Goal: Task Accomplishment & Management: Complete application form

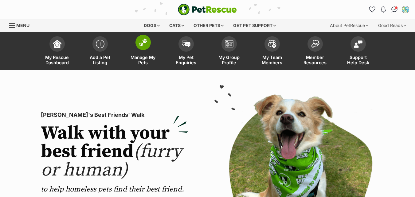
click at [143, 47] on span at bounding box center [142, 42] width 15 height 15
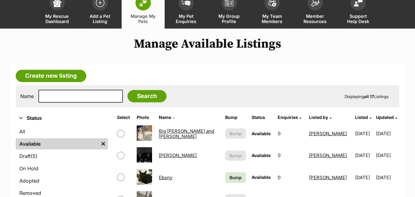
scroll to position [36, 0]
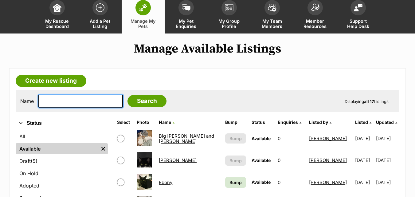
click at [52, 104] on input "text" at bounding box center [80, 101] width 84 height 13
type input "[PERSON_NAME]"
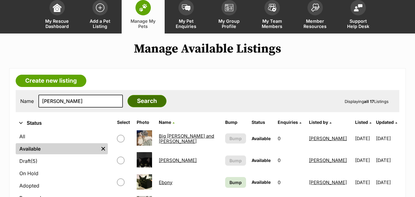
click at [139, 98] on input "Search" at bounding box center [146, 101] width 39 height 12
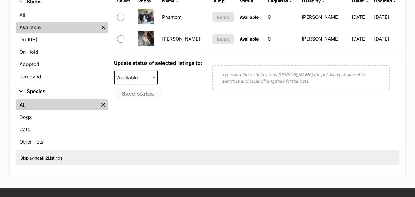
scroll to position [159, 0]
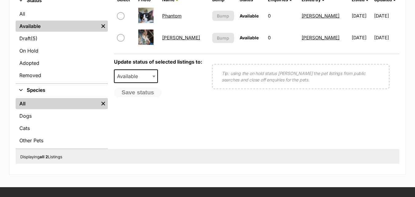
click at [169, 37] on link "[PERSON_NAME]" at bounding box center [181, 38] width 38 height 6
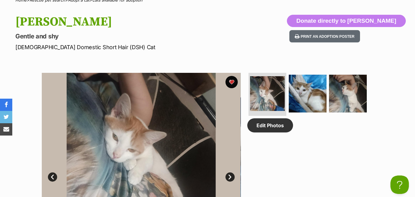
scroll to position [253, 0]
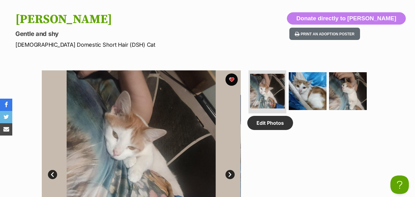
drag, startPoint x: 418, startPoint y: 21, endPoint x: 419, endPoint y: 54, distance: 33.2
click at [352, 32] on button "Print an adoption poster" at bounding box center [324, 34] width 71 height 13
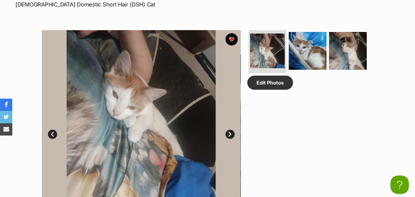
scroll to position [296, 0]
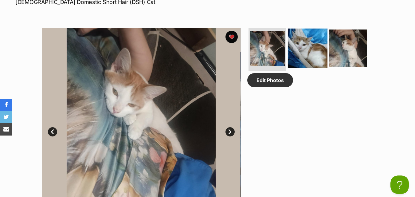
click at [305, 50] on img at bounding box center [308, 49] width 40 height 40
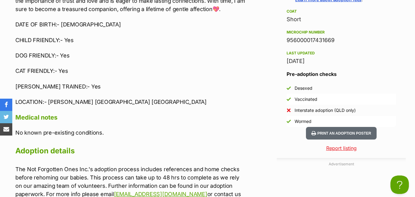
scroll to position [689, 0]
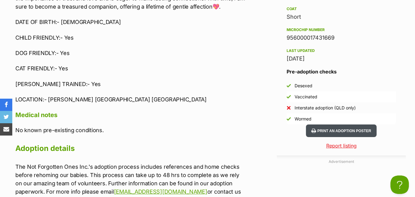
click at [330, 128] on button "Print an adoption poster" at bounding box center [341, 130] width 71 height 13
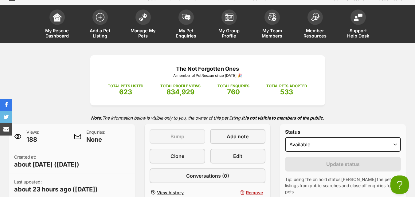
scroll to position [0, 0]
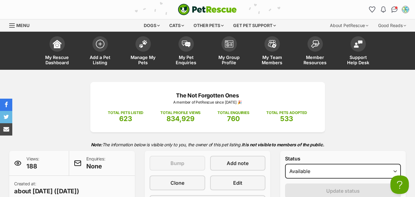
click at [77, 125] on div "The Not Forgotten Ones A member of PetRescue since 2014 🎉 TOTAL PETS LISTED 623…" at bounding box center [207, 155] width 415 height 147
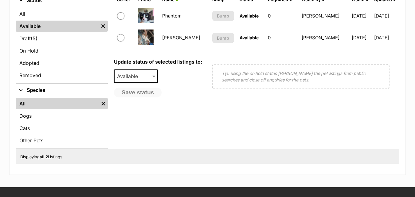
click at [75, 35] on link "Draft (5) Items" at bounding box center [62, 38] width 92 height 11
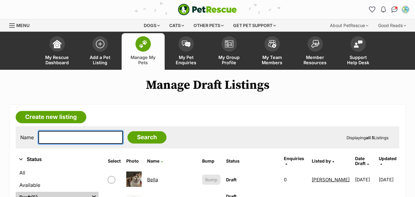
click at [61, 139] on input "text" at bounding box center [80, 137] width 84 height 13
type input "l"
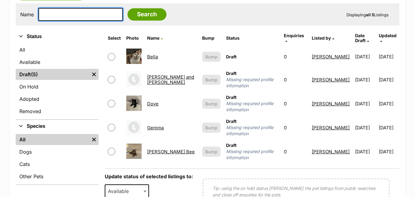
scroll to position [131, 0]
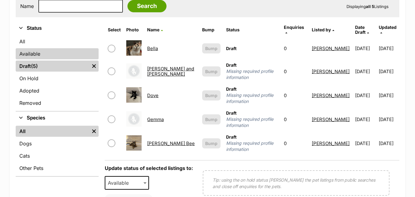
click at [35, 53] on link "Available" at bounding box center [57, 53] width 83 height 11
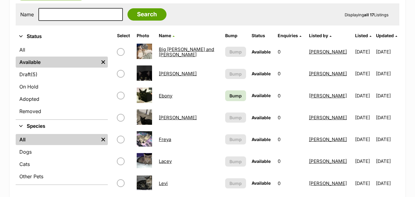
scroll to position [135, 0]
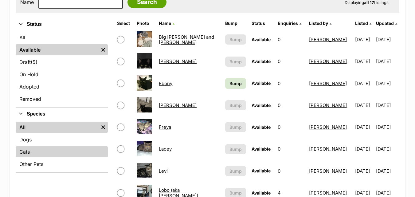
click at [27, 150] on link "Cats" at bounding box center [62, 151] width 92 height 11
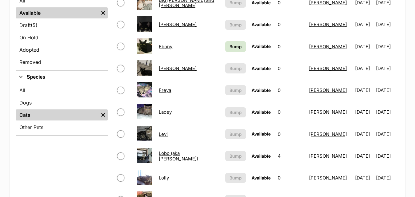
scroll to position [229, 0]
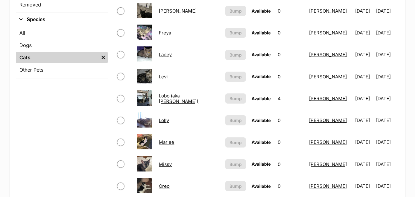
click at [165, 120] on link "Lolly" at bounding box center [164, 120] width 10 height 6
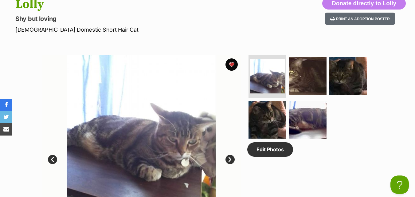
scroll to position [271, 0]
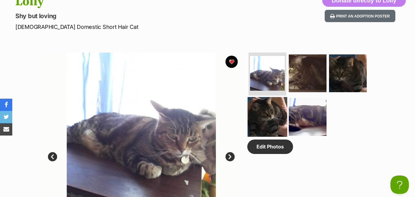
click at [264, 118] on img at bounding box center [268, 117] width 40 height 40
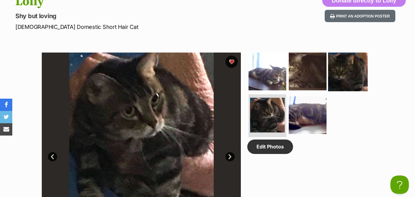
click at [339, 76] on img at bounding box center [348, 72] width 40 height 40
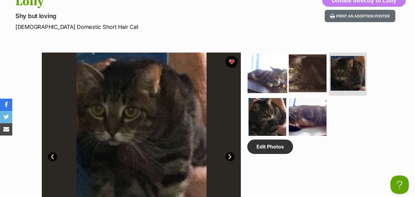
click at [274, 75] on img at bounding box center [268, 73] width 40 height 40
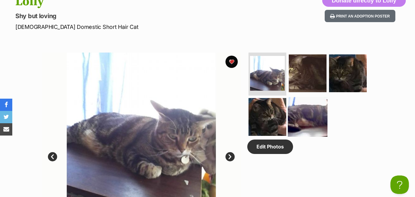
click at [304, 119] on img at bounding box center [308, 117] width 40 height 40
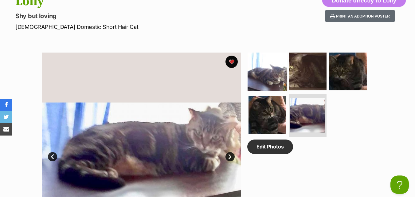
click at [272, 70] on img at bounding box center [268, 72] width 40 height 40
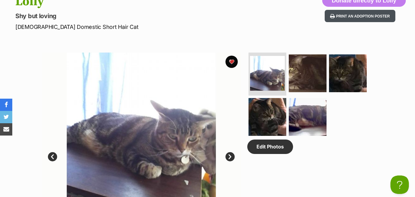
click at [361, 14] on button "Print an adoption poster" at bounding box center [360, 16] width 71 height 13
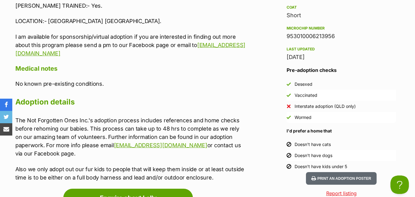
scroll to position [742, 0]
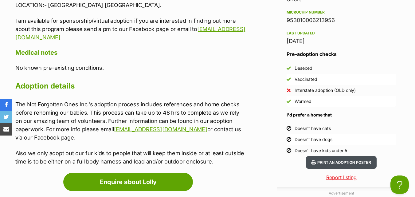
click at [324, 159] on button "Print an adoption poster" at bounding box center [341, 162] width 71 height 13
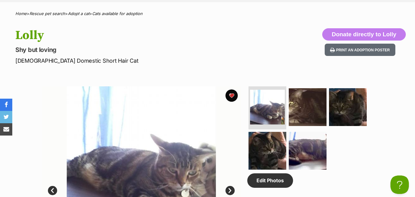
scroll to position [253, 0]
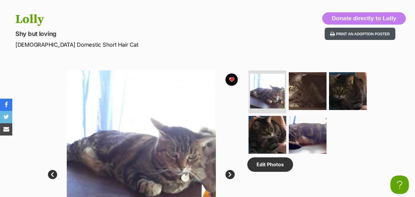
click at [353, 34] on button "Print an adoption poster" at bounding box center [360, 34] width 71 height 13
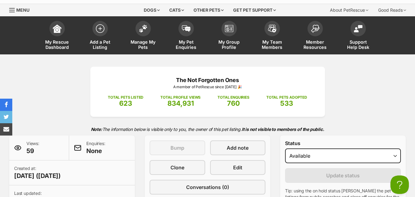
scroll to position [10, 0]
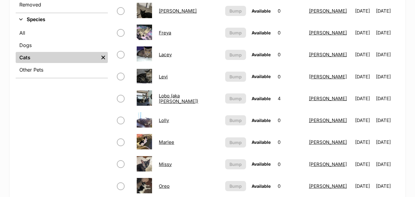
click at [169, 53] on link "Lacey" at bounding box center [165, 55] width 13 height 6
click at [168, 33] on link "Freya" at bounding box center [165, 33] width 12 height 6
click at [168, 12] on link "[PERSON_NAME]" at bounding box center [178, 11] width 38 height 6
click at [170, 10] on link "[PERSON_NAME]" at bounding box center [178, 11] width 38 height 6
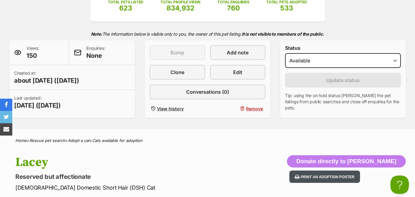
click at [346, 174] on button "Print an adoption poster" at bounding box center [324, 176] width 71 height 13
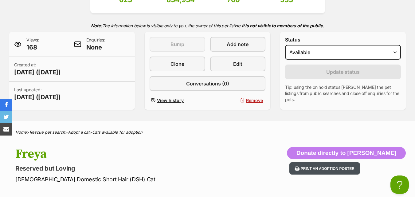
click at [340, 168] on button "Print an adoption poster" at bounding box center [324, 168] width 71 height 13
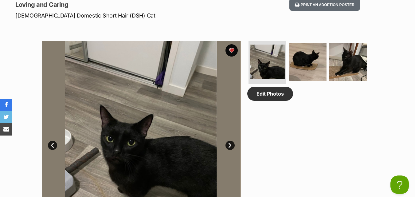
scroll to position [287, 0]
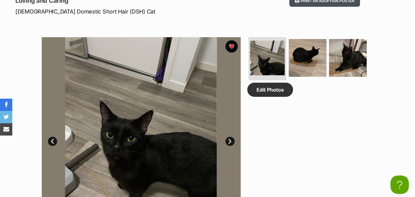
click at [352, 1] on button "Print an adoption poster" at bounding box center [324, 0] width 71 height 13
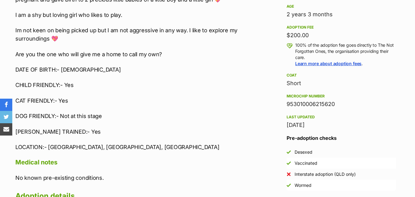
scroll to position [663, 0]
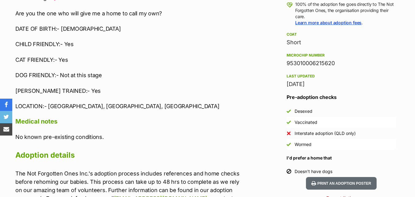
click at [142, 105] on p "LOCATION:- Maudsland, Gold Coast, Queensland" at bounding box center [131, 106] width 232 height 8
click at [141, 107] on p "LOCATION:- Maudsland, Gold Coast, Queensland" at bounding box center [131, 106] width 232 height 8
click at [108, 105] on p "LOCATION:- Maudsland, Gold Coast, Queensland" at bounding box center [131, 106] width 232 height 8
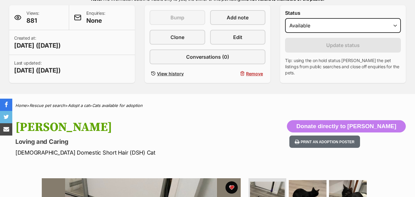
scroll to position [0, 0]
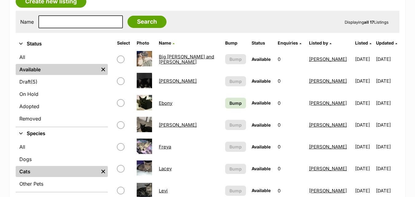
scroll to position [112, 0]
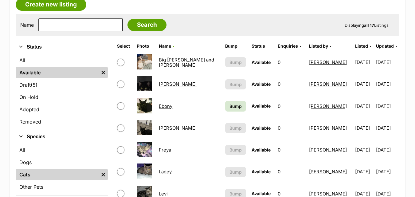
click at [166, 83] on link "[PERSON_NAME]" at bounding box center [178, 84] width 38 height 6
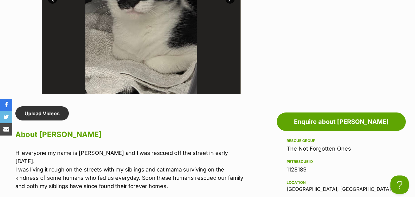
drag, startPoint x: 418, startPoint y: 24, endPoint x: 416, endPoint y: 80, distance: 55.6
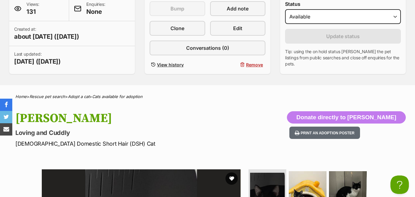
scroll to position [49, 0]
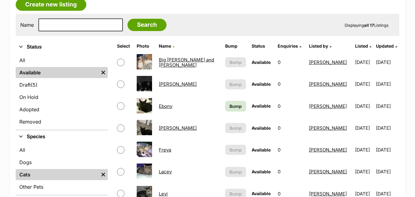
click at [176, 61] on link "Big [PERSON_NAME] and [PERSON_NAME]" at bounding box center [186, 62] width 55 height 11
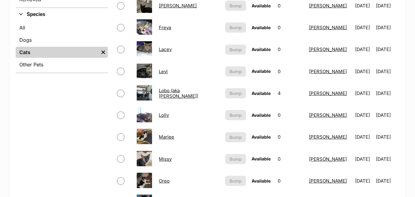
scroll to position [235, 0]
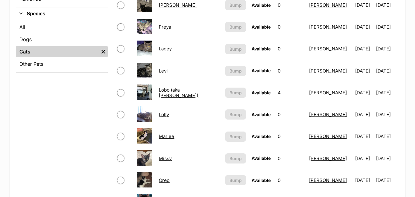
click at [168, 93] on link "Lobo (aka [PERSON_NAME])" at bounding box center [178, 92] width 39 height 11
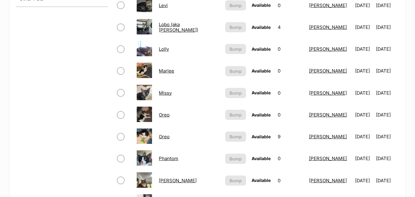
scroll to position [325, 0]
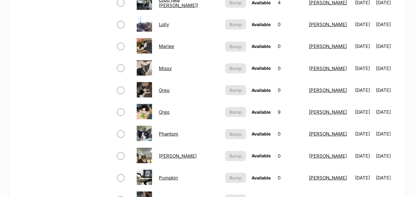
click at [168, 67] on link "Missy" at bounding box center [165, 68] width 13 height 6
click at [173, 133] on link "Phantom" at bounding box center [168, 134] width 19 height 6
click at [169, 156] on link "Phillip" at bounding box center [178, 156] width 38 height 6
click at [171, 176] on link "Pumpkin" at bounding box center [168, 178] width 19 height 6
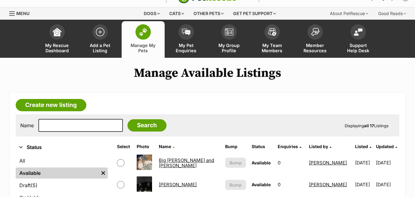
scroll to position [2, 0]
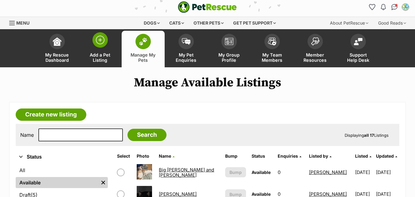
click at [100, 52] on span "Add a Pet Listing" at bounding box center [100, 57] width 28 height 10
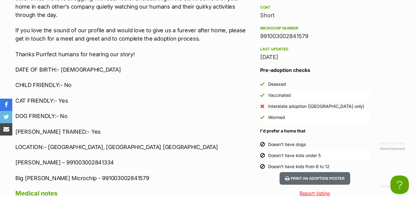
scroll to position [614, 0]
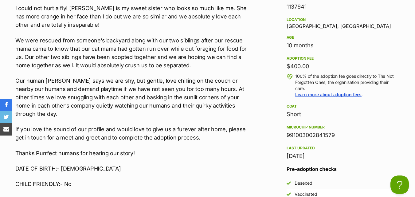
drag, startPoint x: 417, startPoint y: 26, endPoint x: 407, endPoint y: 100, distance: 75.0
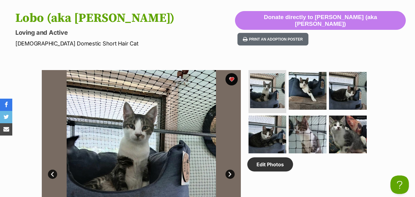
scroll to position [252, 0]
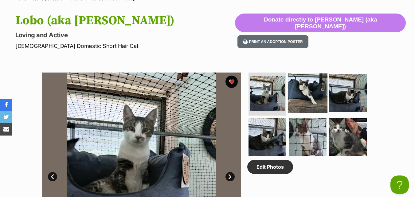
click at [308, 103] on img at bounding box center [308, 93] width 40 height 40
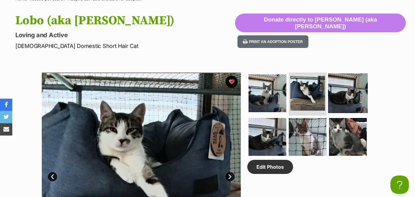
click at [348, 97] on img at bounding box center [348, 93] width 40 height 40
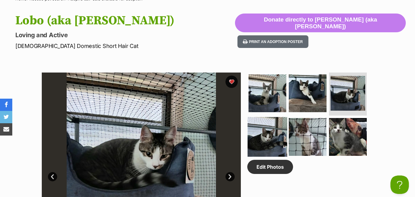
click at [270, 144] on img at bounding box center [268, 137] width 40 height 40
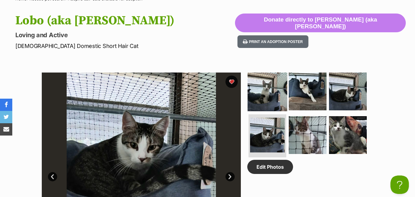
click at [267, 96] on img at bounding box center [268, 92] width 40 height 40
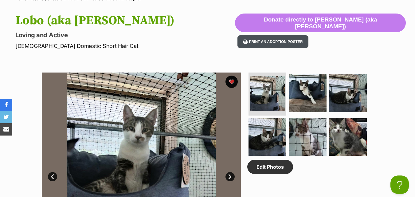
click at [308, 35] on button "Print an adoption poster" at bounding box center [272, 41] width 71 height 13
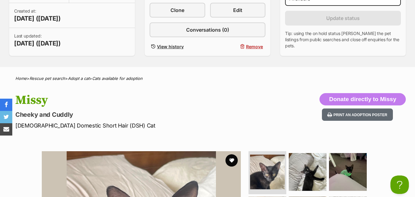
scroll to position [31, 0]
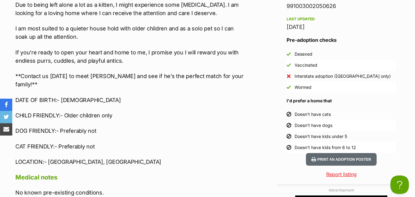
scroll to position [753, 0]
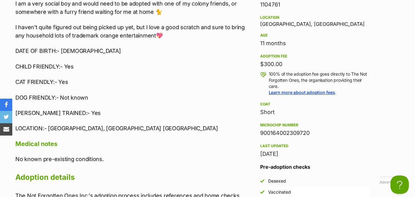
click at [415, 193] on html "Skip to main content Log in to favourite this pet Log in Or sign up Search PetR…" at bounding box center [207, 113] width 415 height 1414
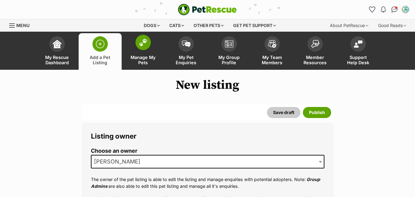
click at [146, 51] on link "Manage My Pets" at bounding box center [143, 51] width 43 height 37
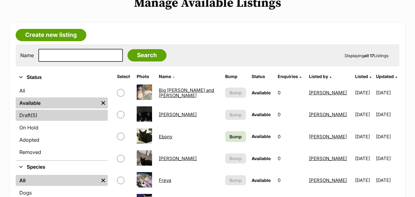
click at [29, 114] on link "Draft (5) Items" at bounding box center [62, 115] width 92 height 11
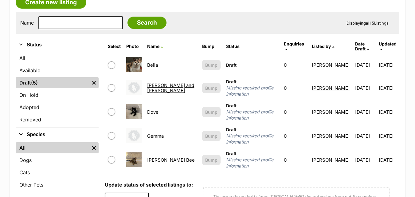
scroll to position [123, 0]
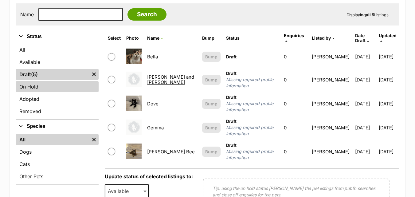
click at [33, 86] on link "On Hold" at bounding box center [57, 86] width 83 height 11
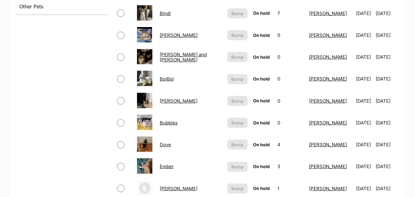
scroll to position [29, 0]
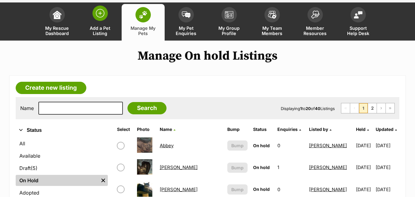
click at [99, 24] on link "Add a Pet Listing" at bounding box center [100, 22] width 43 height 37
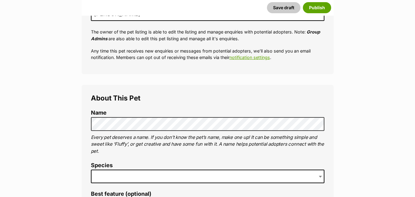
scroll to position [156, 0]
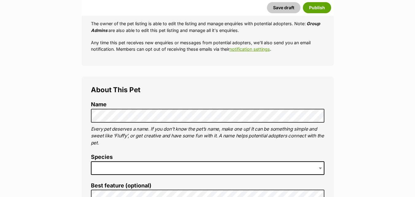
click at [188, 166] on span at bounding box center [207, 168] width 233 height 14
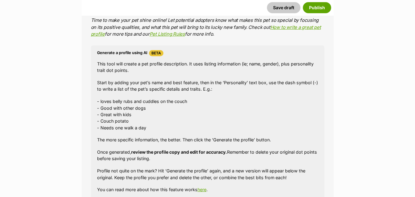
scroll to position [541, 0]
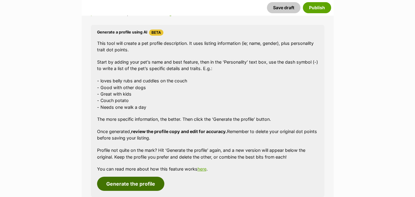
click at [122, 183] on button "Generate the profile" at bounding box center [130, 184] width 67 height 14
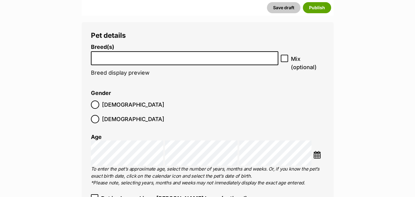
scroll to position [773, 0]
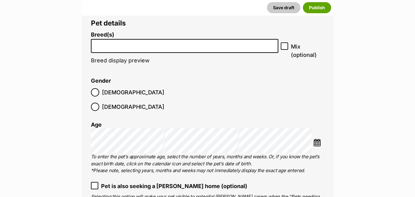
click at [108, 48] on li at bounding box center [184, 46] width 183 height 13
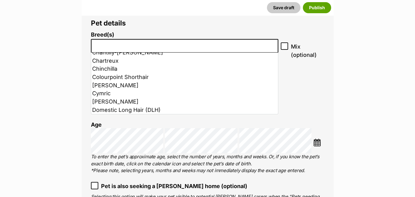
scroll to position [143, 0]
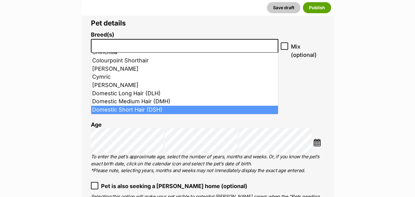
select select "252102"
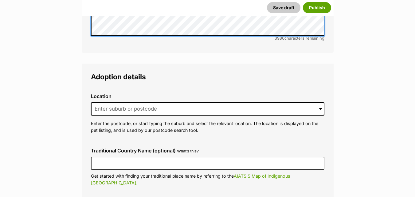
scroll to position [1510, 0]
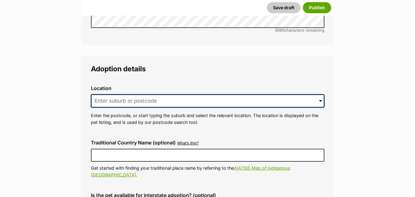
click at [205, 94] on input at bounding box center [207, 101] width 233 height 14
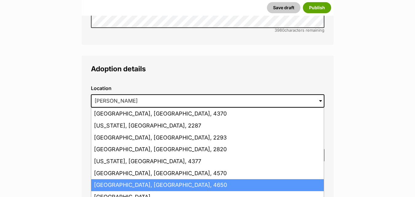
click at [156, 179] on li "Maryborough, Queensland, 4650" at bounding box center [207, 185] width 233 height 12
type input "Maryborough, Queensland, 4650"
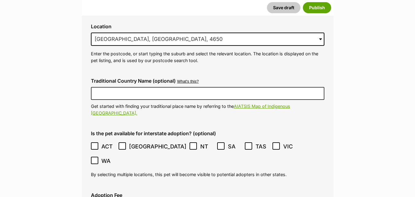
scroll to position [1592, 0]
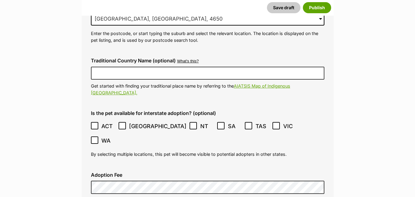
checkbox input "true"
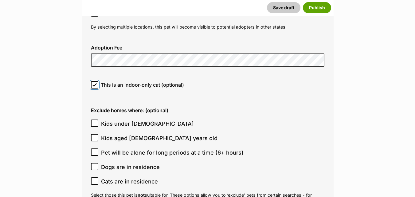
scroll to position [1723, 0]
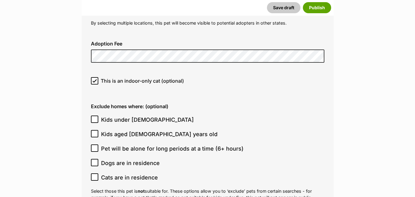
click at [96, 117] on icon at bounding box center [94, 119] width 4 height 4
click at [96, 115] on input "Kids under 5 years old" at bounding box center [94, 118] width 7 height 7
checkbox input "true"
click at [96, 131] on icon at bounding box center [94, 133] width 4 height 4
click at [96, 130] on input "Kids aged [DEMOGRAPHIC_DATA] years old" at bounding box center [94, 133] width 7 height 7
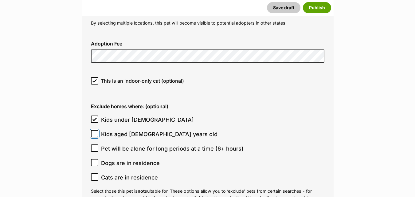
checkbox input "true"
click at [96, 160] on icon at bounding box center [94, 162] width 4 height 4
click at [96, 159] on input "Dogs are in residence" at bounding box center [94, 162] width 7 height 7
checkbox input "true"
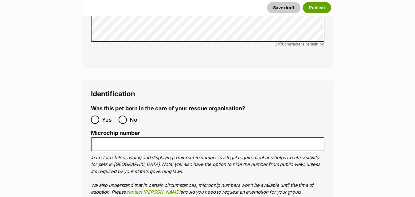
scroll to position [2096, 0]
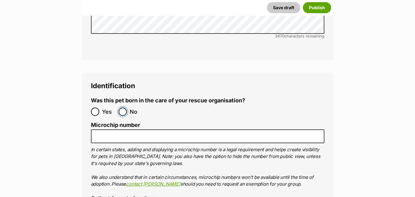
click at [125, 108] on input "No" at bounding box center [123, 112] width 8 height 8
radio input "true"
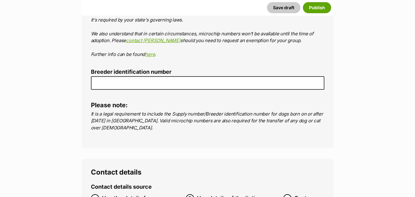
scroll to position [2297, 0]
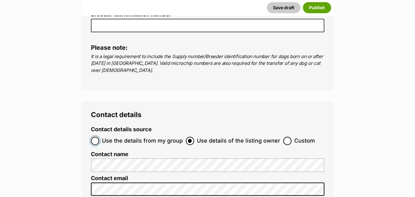
click at [95, 137] on input "Use the details from my group" at bounding box center [95, 141] width 8 height 8
radio input "true"
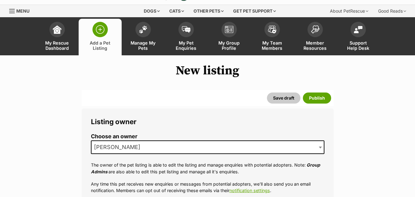
scroll to position [127, 0]
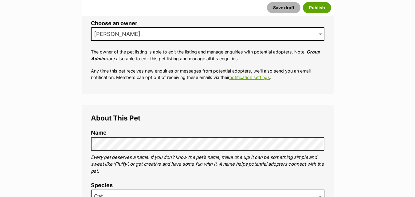
click at [283, 7] on button "Save draft" at bounding box center [283, 7] width 33 height 11
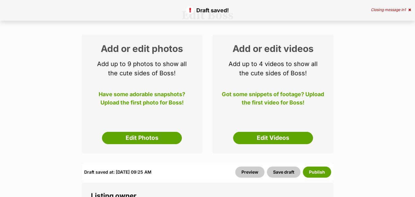
scroll to position [78, 0]
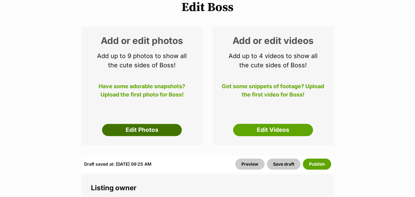
click at [133, 130] on link "Edit Photos" at bounding box center [142, 130] width 80 height 12
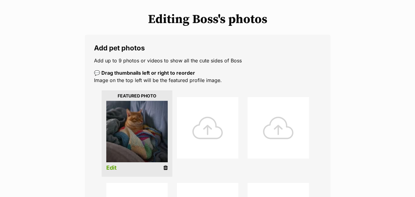
scroll to position [74, 0]
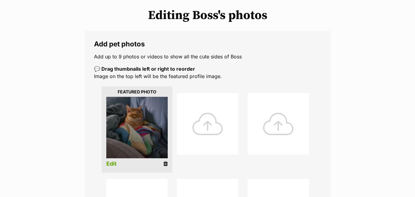
click at [202, 119] on div at bounding box center [207, 123] width 61 height 61
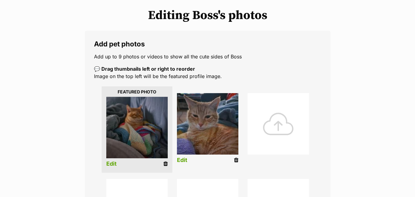
click at [280, 124] on div at bounding box center [278, 123] width 61 height 61
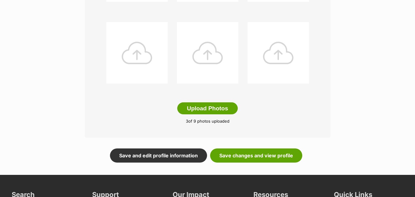
scroll to position [322, 0]
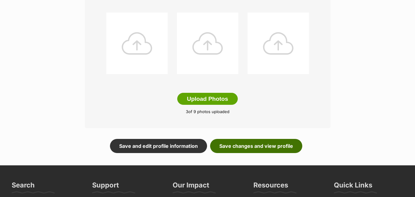
click at [252, 146] on link "Save changes and view profile" at bounding box center [256, 146] width 92 height 14
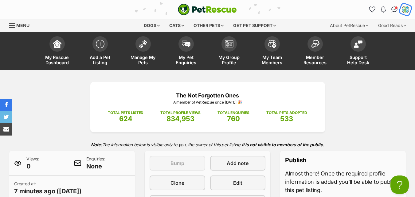
click at [407, 9] on img "My account" at bounding box center [405, 10] width 8 height 8
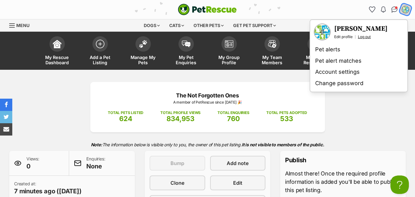
click at [363, 37] on link "Log out" at bounding box center [364, 36] width 13 height 5
